Goal: Transaction & Acquisition: Purchase product/service

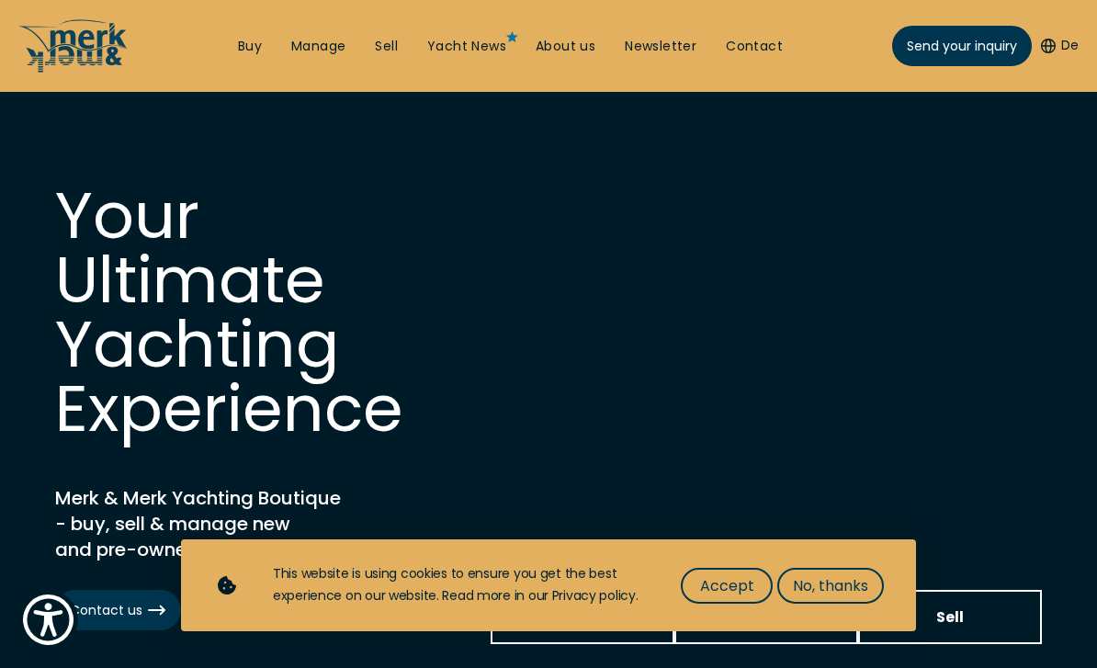
click at [737, 589] on span "Accept" at bounding box center [727, 585] width 54 height 23
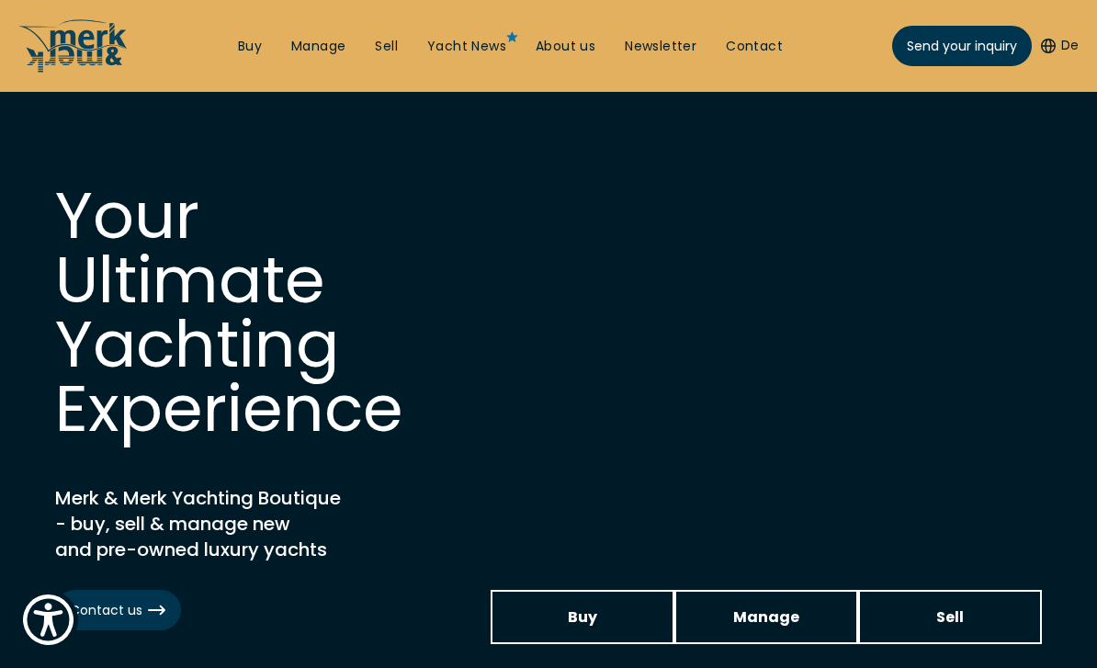
click at [246, 41] on link "Buy" at bounding box center [250, 47] width 24 height 18
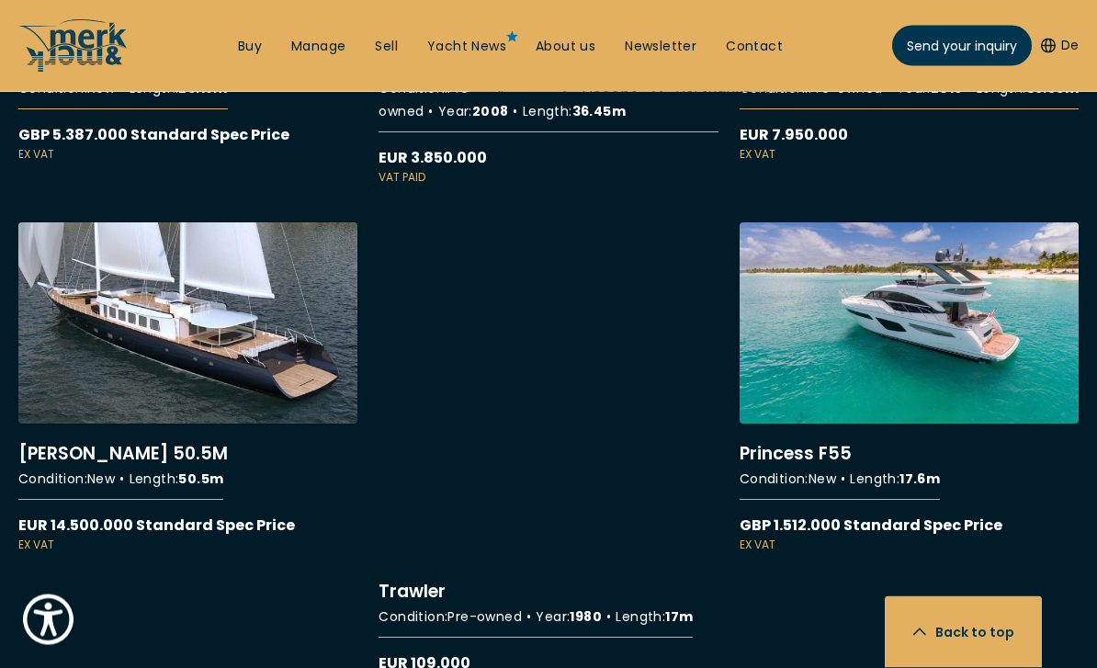
scroll to position [11826, 0]
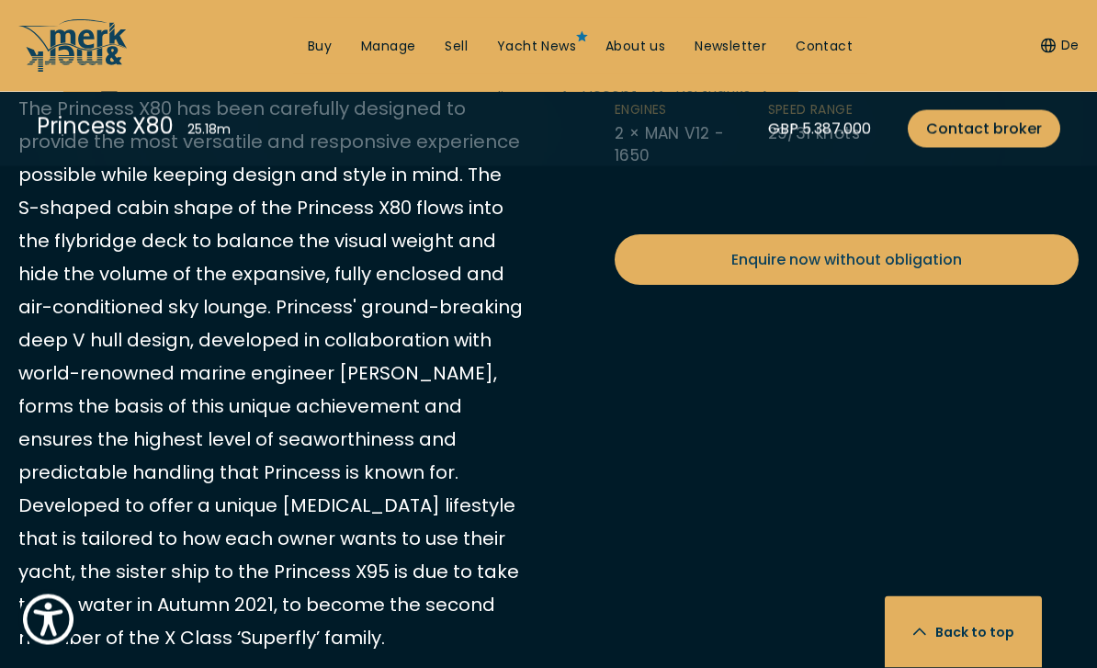
scroll to position [767, 0]
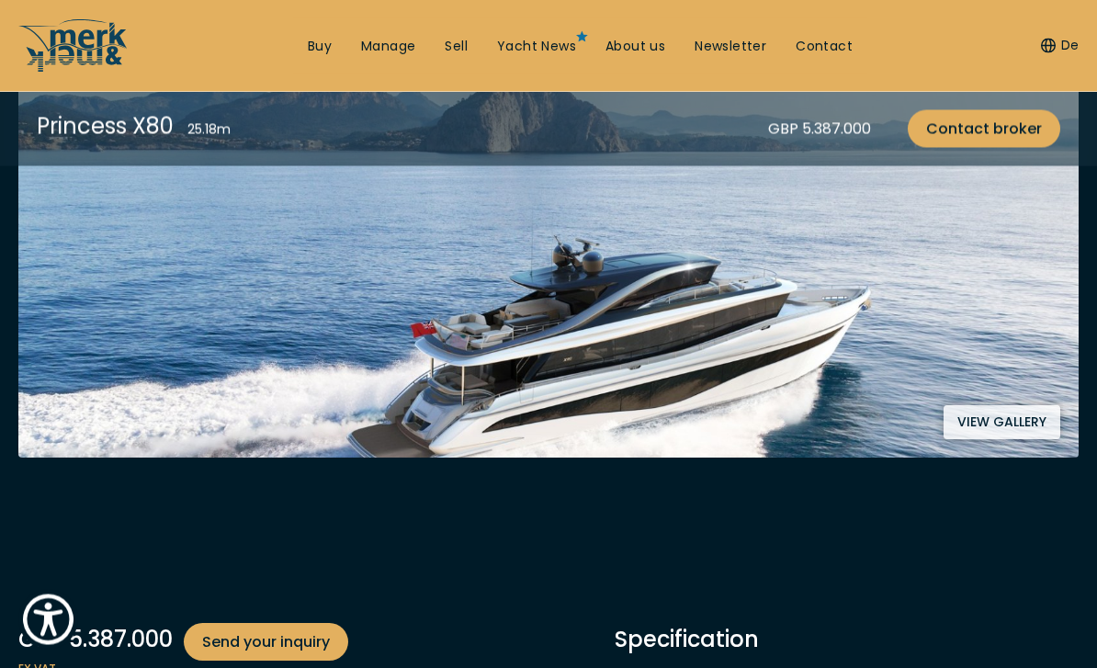
click at [1004, 426] on button "View gallery" at bounding box center [1001, 423] width 117 height 34
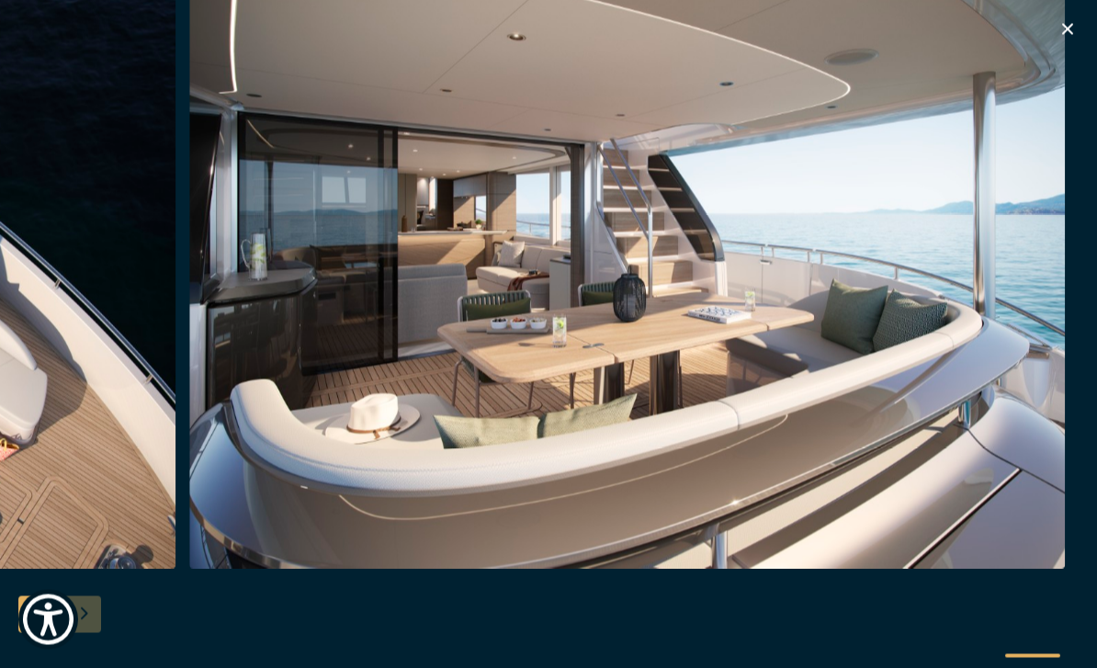
scroll to position [6580, 0]
click at [1069, 31] on icon "button" at bounding box center [1067, 29] width 11 height 11
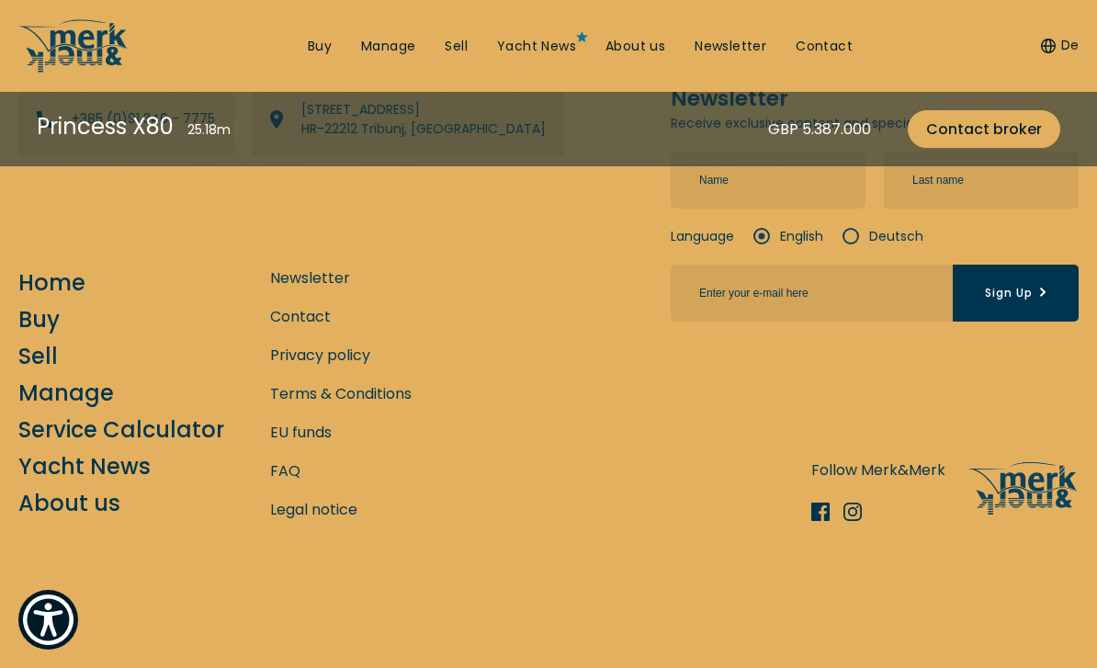
click at [1069, 32] on div "De" at bounding box center [1054, 45] width 47 height 55
